Goal: Task Accomplishment & Management: Use online tool/utility

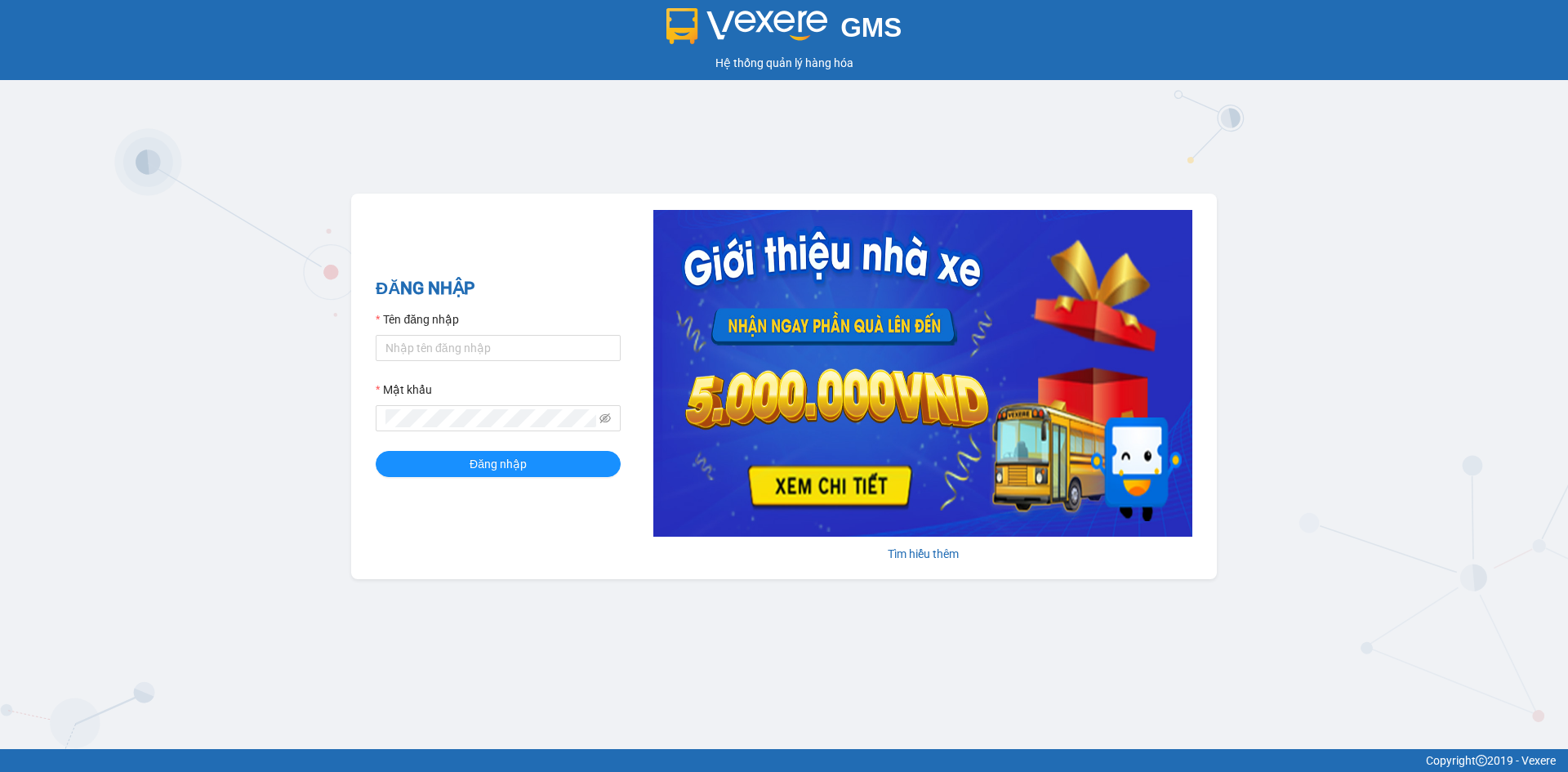
type input "anhnhi.tkn"
click at [516, 470] on span "Đăng nhập" at bounding box center [498, 463] width 57 height 18
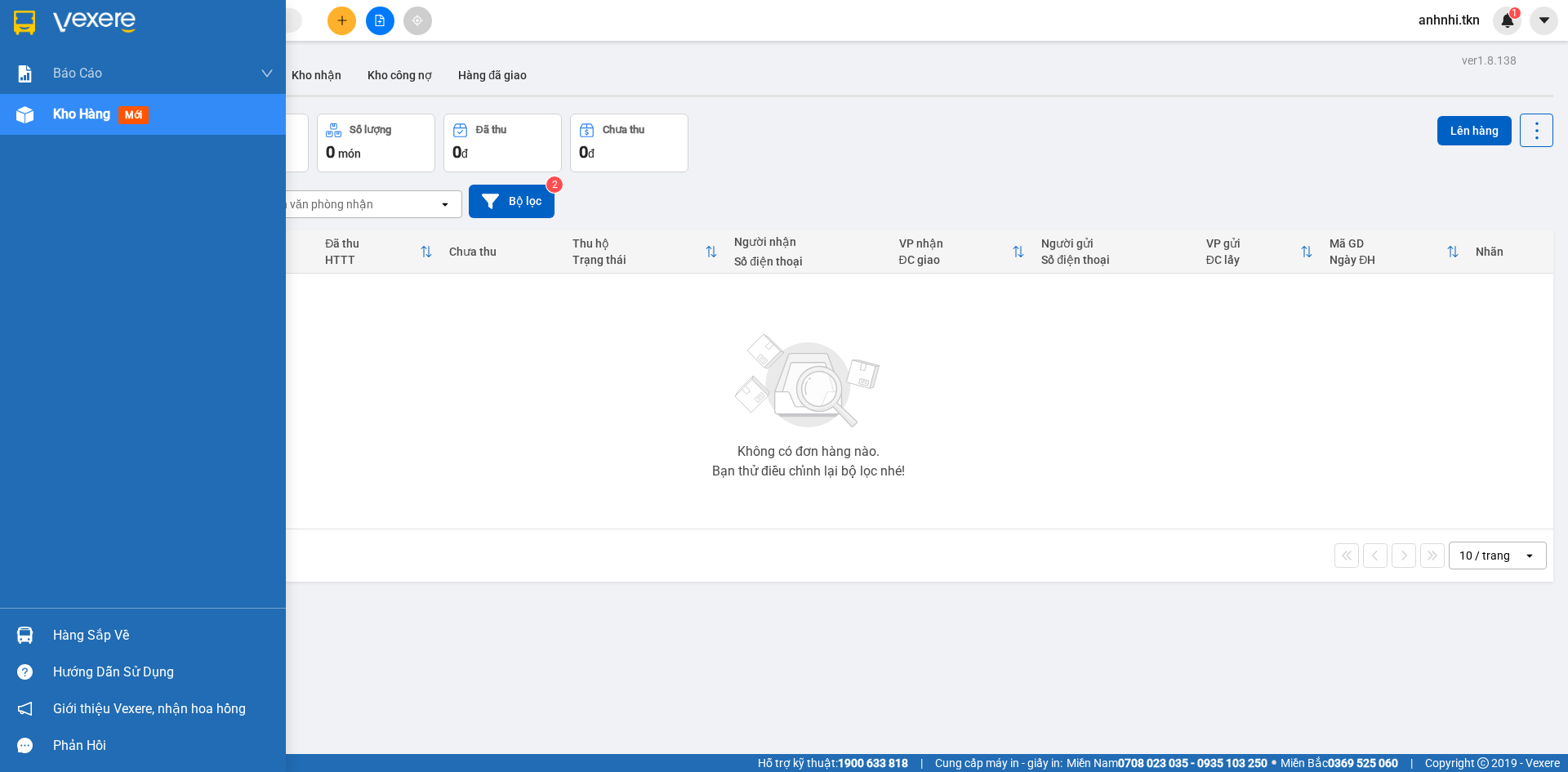
click at [102, 641] on div "Hàng sắp về" at bounding box center [164, 635] width 221 height 25
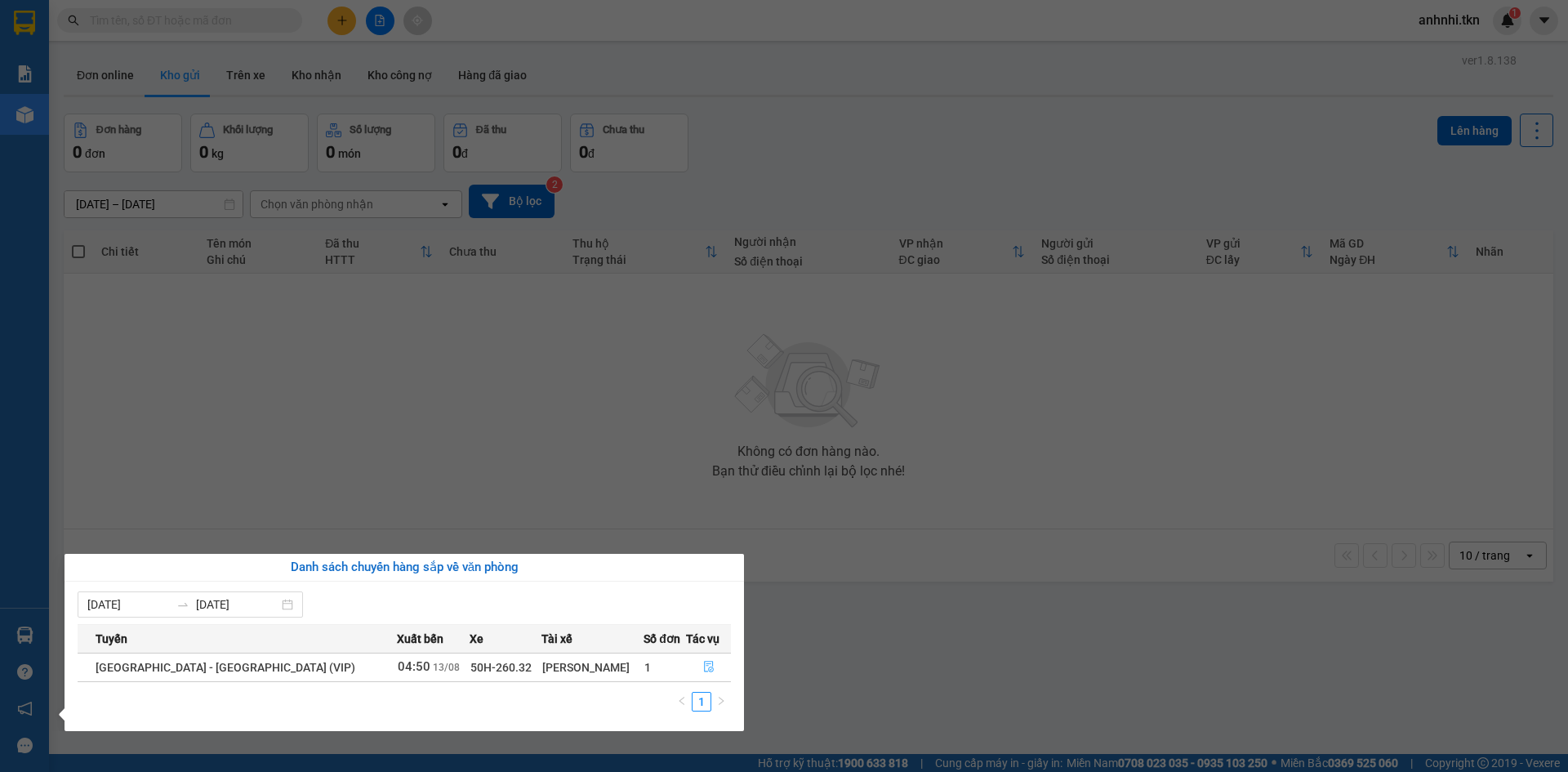
click at [703, 666] on icon "file-done" at bounding box center [709, 667] width 12 height 12
